Goal: Find specific page/section

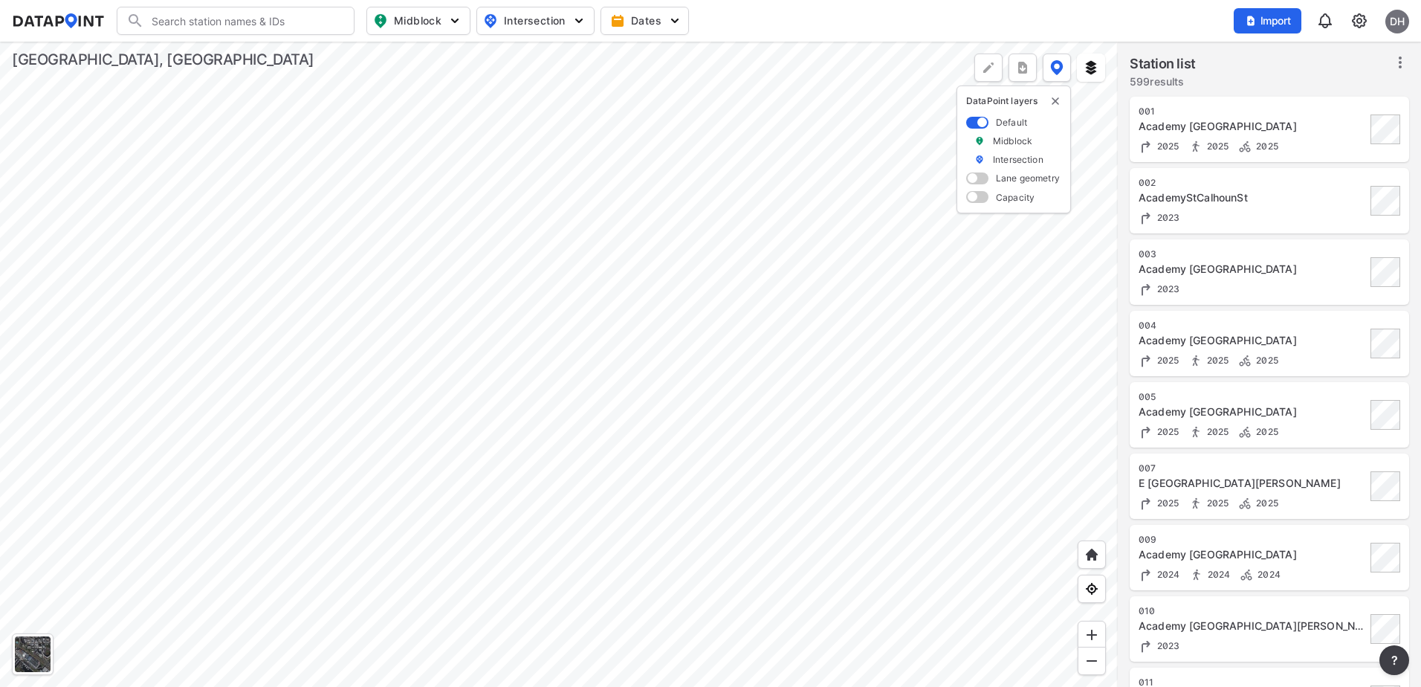
click at [582, 483] on div at bounding box center [559, 364] width 1118 height 645
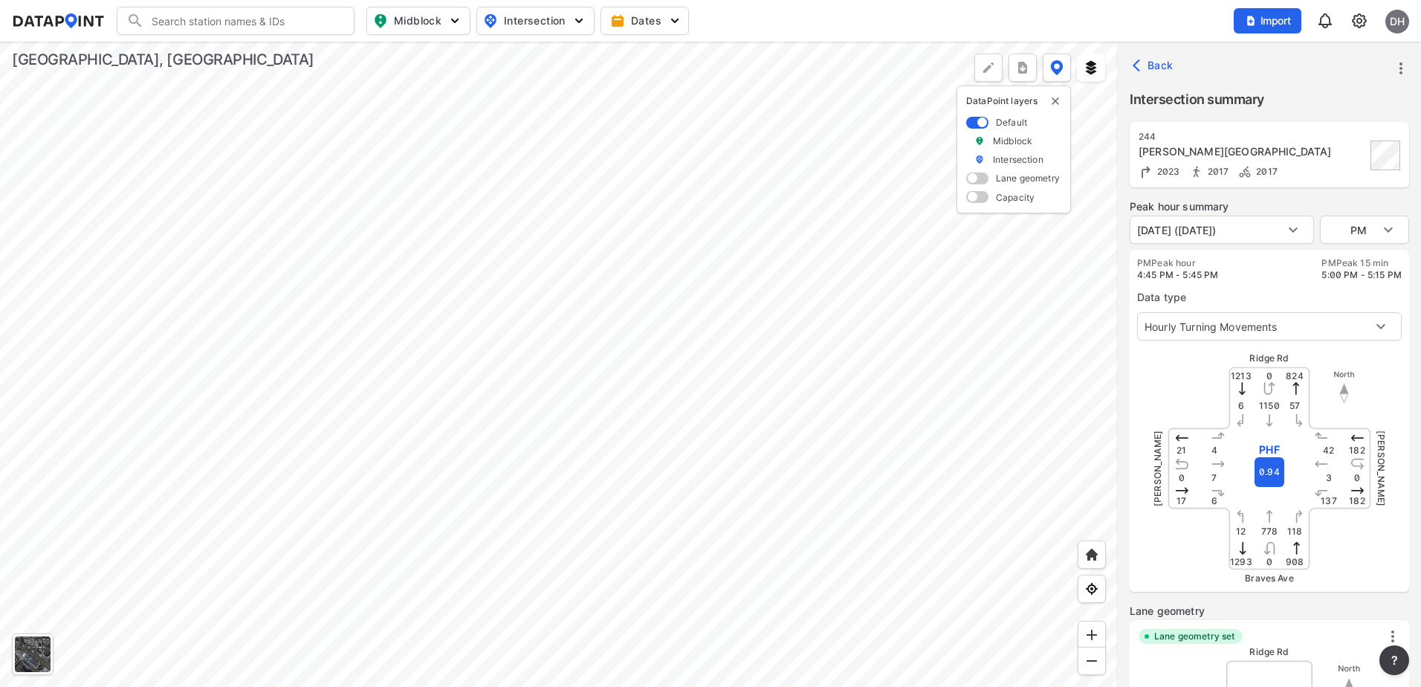
type input "3326"
click at [1387, 227] on body "Search Please enter a search term. Midblock Intersection Dates Import DH Import…" at bounding box center [710, 343] width 1421 height 687
click at [1353, 195] on li "MID" at bounding box center [1364, 201] width 89 height 28
click at [1373, 236] on body "Search Please enter a search term. Midblock Intersection Dates Import DH Import…" at bounding box center [710, 343] width 1421 height 687
click at [1359, 195] on li "AM" at bounding box center [1364, 201] width 89 height 28
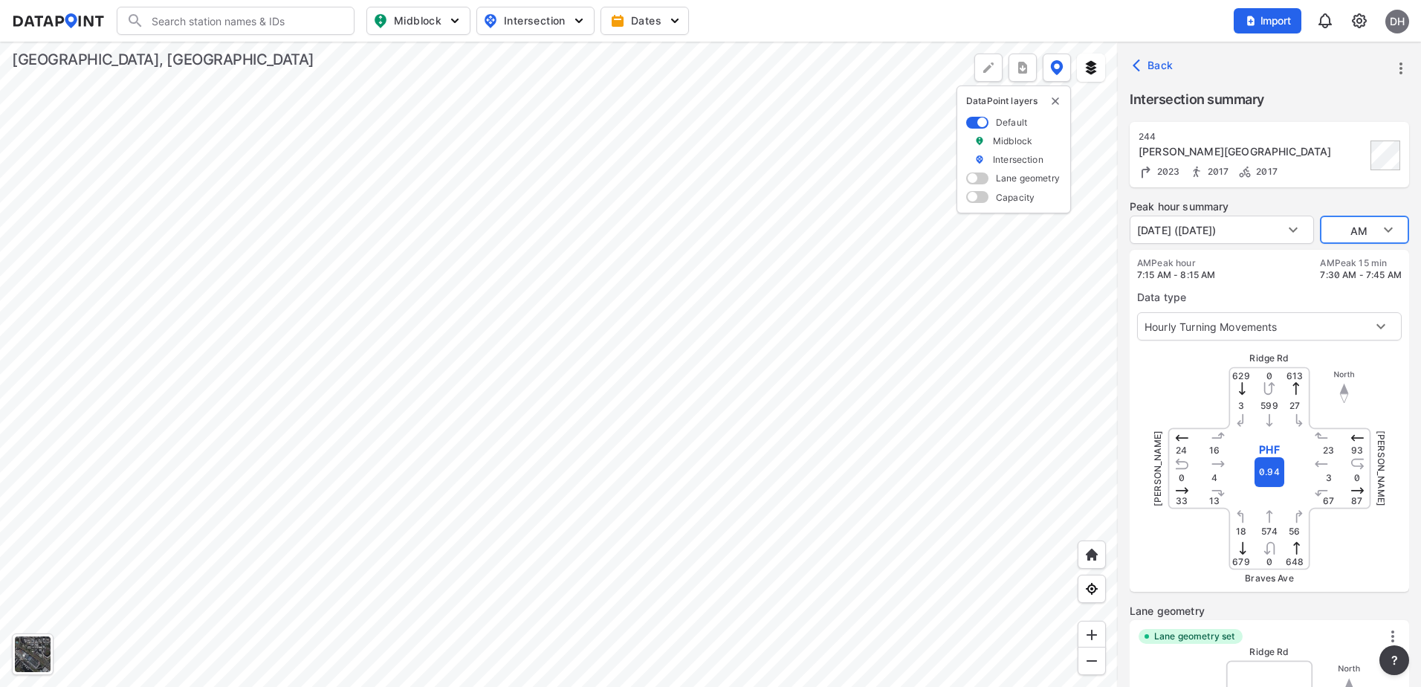
type input "AM"
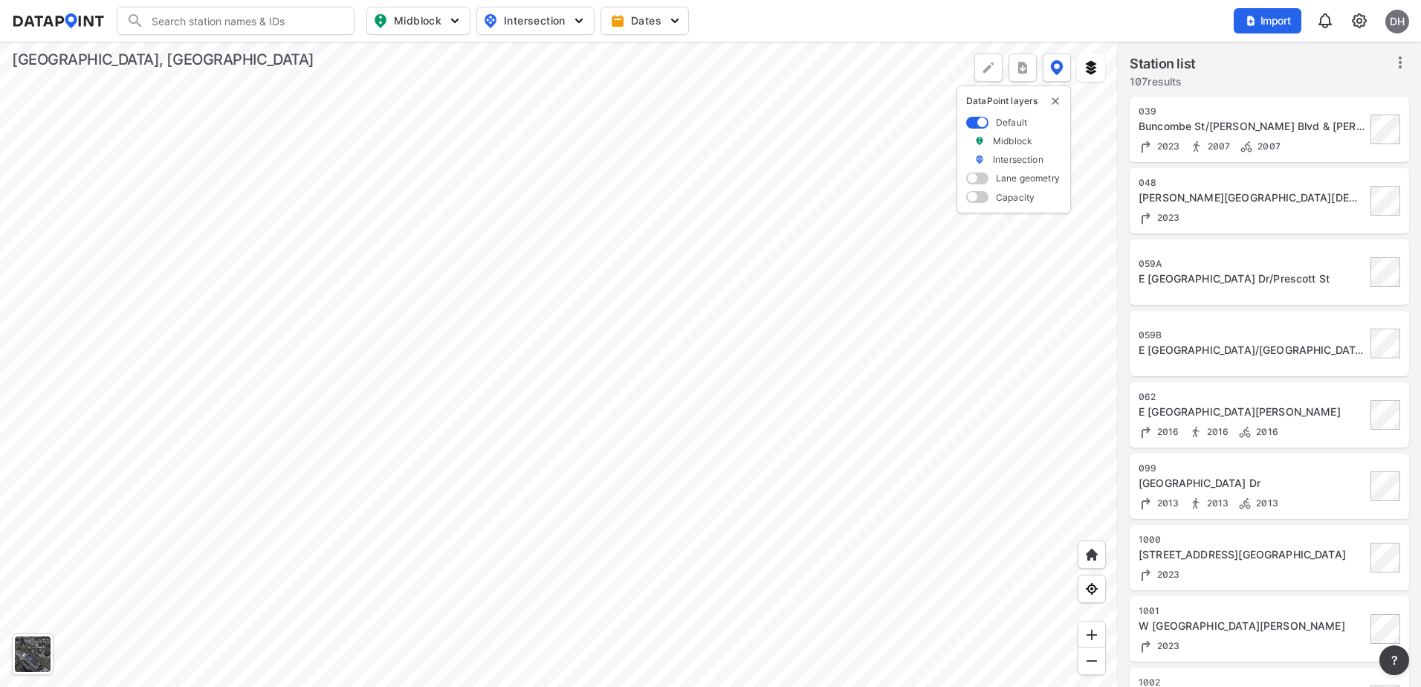
click at [551, 305] on div at bounding box center [559, 364] width 1118 height 645
click at [550, 441] on div at bounding box center [559, 364] width 1118 height 645
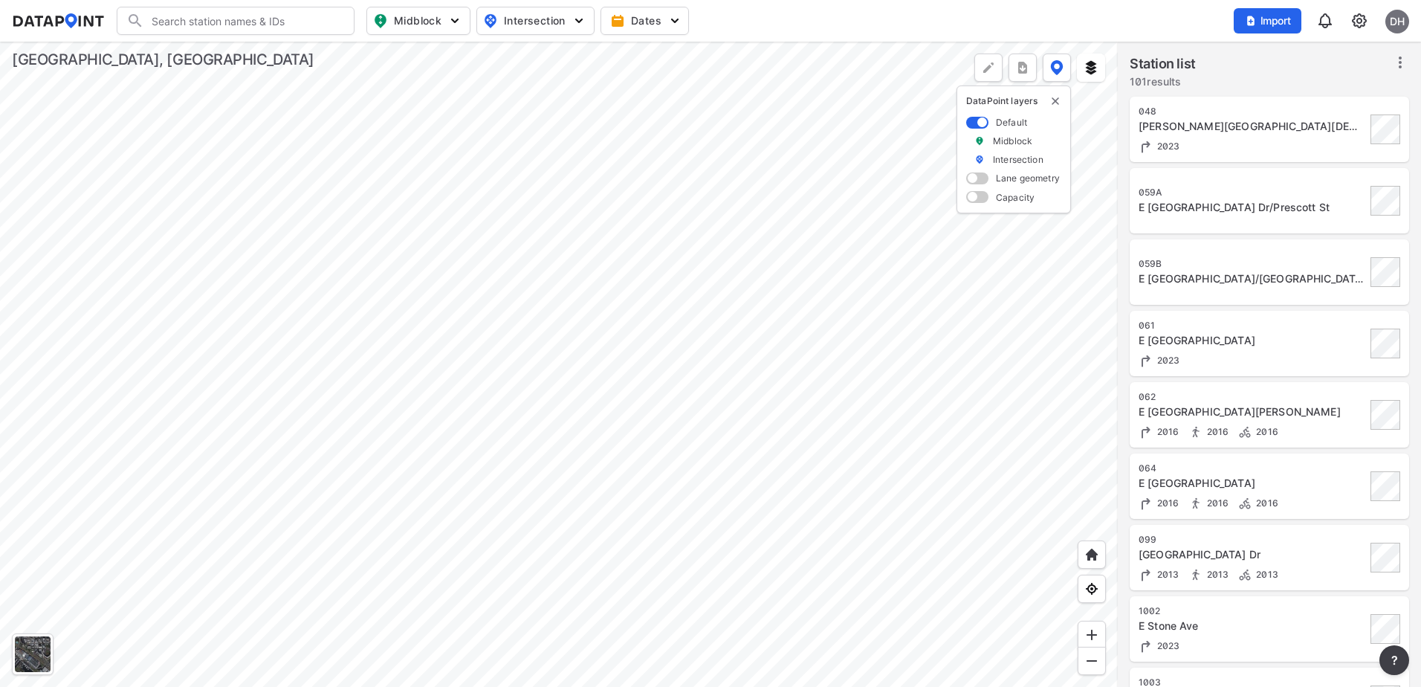
click at [637, 373] on div at bounding box center [559, 364] width 1118 height 645
